Goal: Find specific page/section: Find specific page/section

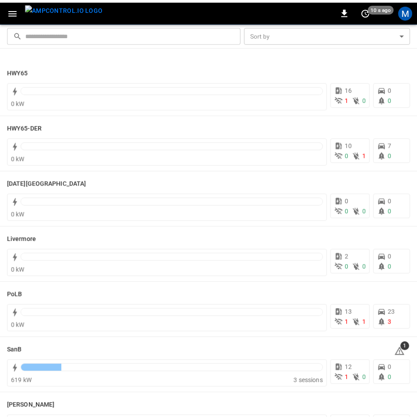
scroll to position [158, 0]
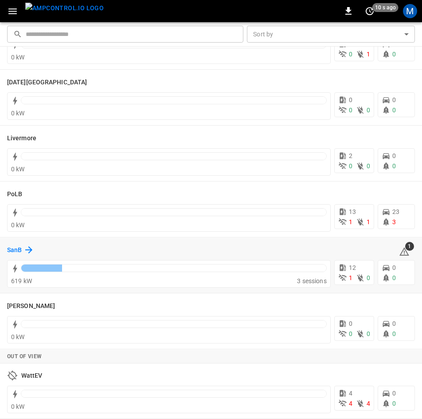
click at [21, 252] on h6 "SanB" at bounding box center [14, 250] width 15 height 10
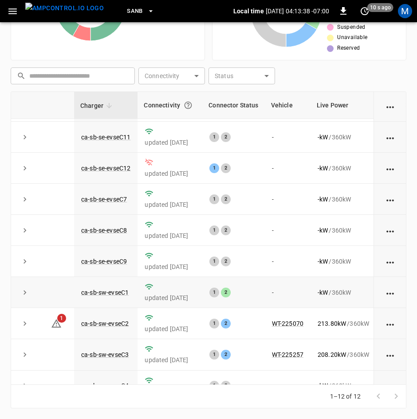
scroll to position [118, 0]
